Goal: Task Accomplishment & Management: Use online tool/utility

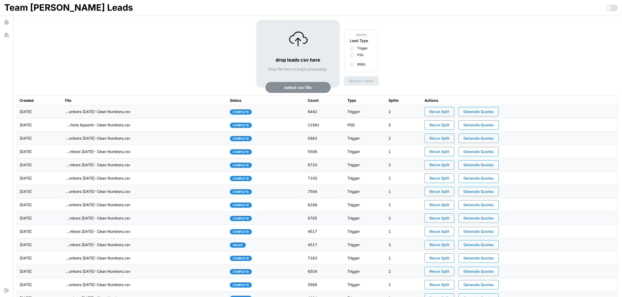
click at [298, 87] on span "select csv file" at bounding box center [298, 87] width 27 height 10
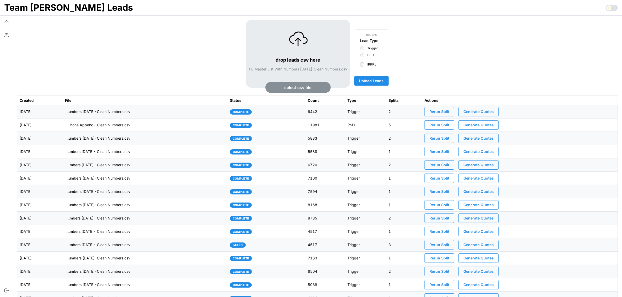
click at [368, 83] on span "Upload Leads" at bounding box center [371, 81] width 25 height 9
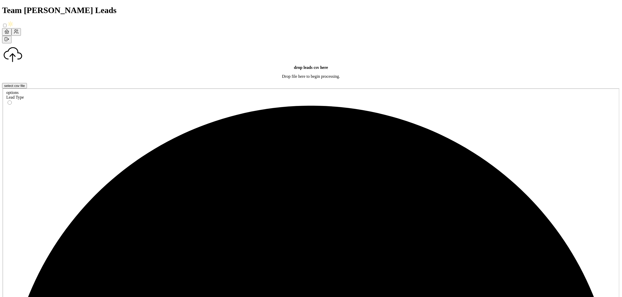
click at [14, 34] on icon "button" at bounding box center [16, 31] width 5 height 5
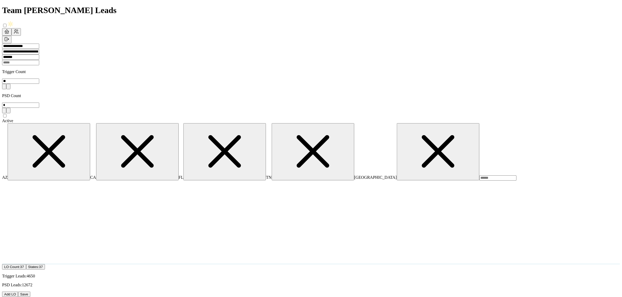
click at [6, 29] on icon "button" at bounding box center [6, 31] width 5 height 5
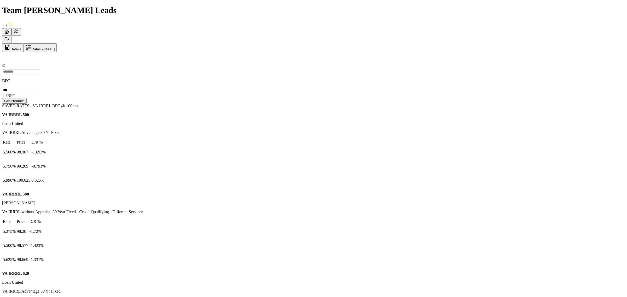
click at [23, 43] on button "Details" at bounding box center [12, 47] width 21 height 9
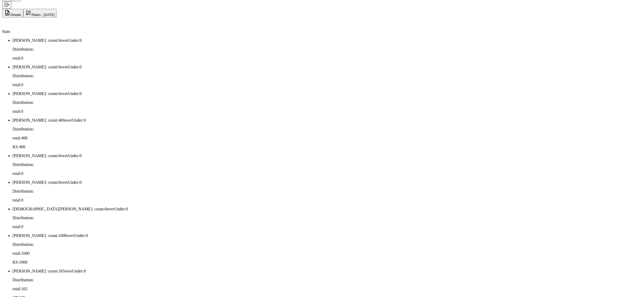
scroll to position [95, 0]
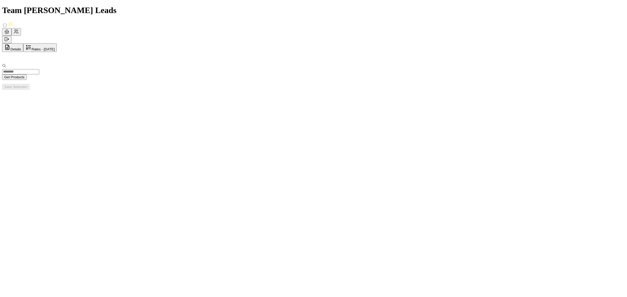
click at [39, 69] on input at bounding box center [20, 71] width 37 height 5
paste input "**********"
type input "**********"
click at [25, 78] on span "Get Products" at bounding box center [14, 80] width 20 height 4
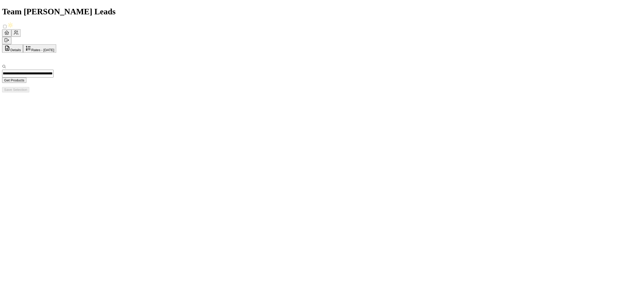
scroll to position [0, 0]
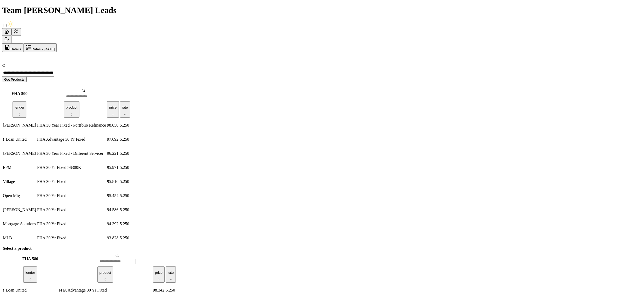
click at [122, 106] on p "rate" at bounding box center [125, 108] width 6 height 4
click at [63, 137] on p "FHA Advantage 30 Yr Fixed" at bounding box center [71, 139] width 69 height 5
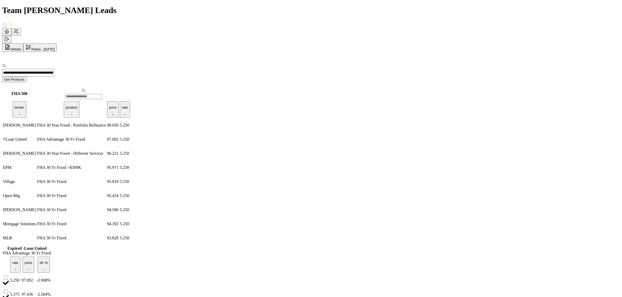
click at [17, 268] on icon "button" at bounding box center [15, 269] width 3 height 3
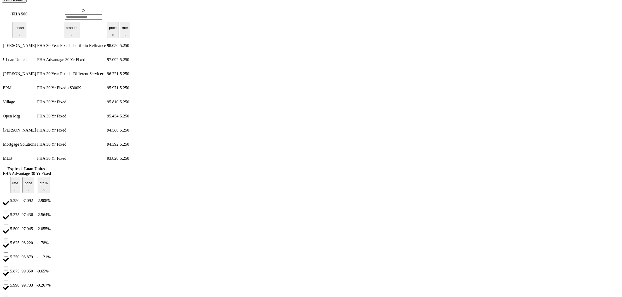
scroll to position [131, 0]
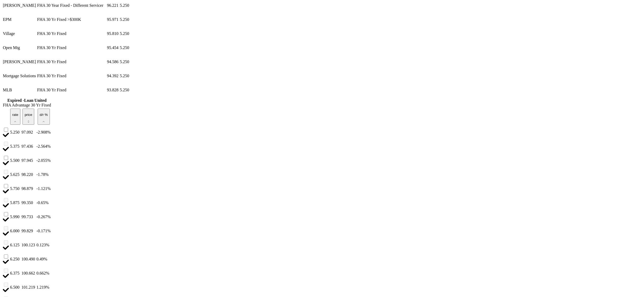
scroll to position [155, 0]
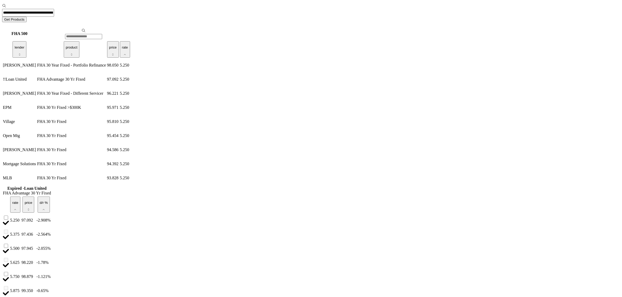
scroll to position [0, 0]
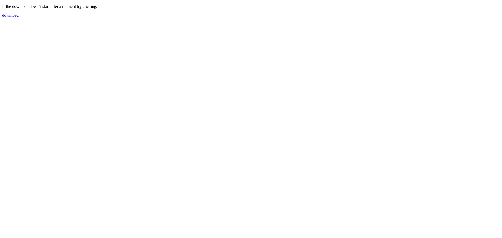
click at [19, 15] on link "download" at bounding box center [10, 15] width 16 height 4
click at [10, 14] on link "download" at bounding box center [10, 15] width 16 height 4
